Goal: Navigation & Orientation: Find specific page/section

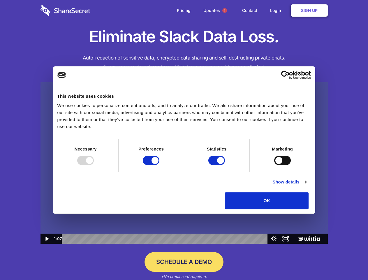
click at [184, 140] on img at bounding box center [183, 163] width 287 height 162
click at [94, 165] on div at bounding box center [85, 160] width 17 height 9
click at [159, 165] on input "Preferences" at bounding box center [151, 160] width 17 height 9
checkbox input "false"
click at [217, 165] on input "Statistics" at bounding box center [216, 160] width 17 height 9
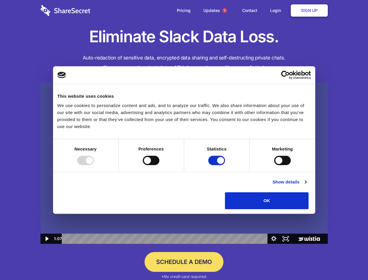
checkbox input "false"
click at [274, 165] on input "Marketing" at bounding box center [282, 160] width 17 height 9
checkbox input "true"
click at [306, 185] on link "Show details" at bounding box center [289, 181] width 34 height 7
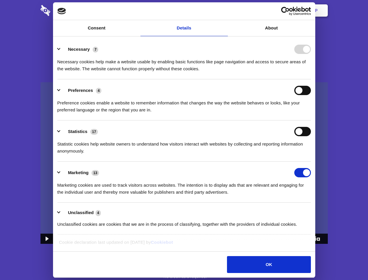
click at [311, 72] on div "Necessary cookies help make a website usable by enabling basic functions like p…" at bounding box center [183, 63] width 253 height 18
click at [224, 10] on span "1" at bounding box center [224, 10] width 5 height 5
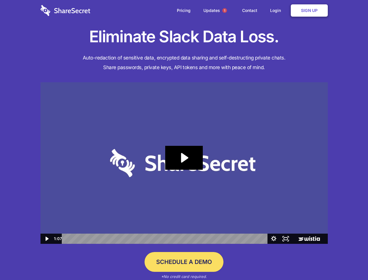
click at [184, 163] on icon "Play Video: Sharesecret Slack Extension" at bounding box center [183, 158] width 37 height 24
